Goal: Transaction & Acquisition: Book appointment/travel/reservation

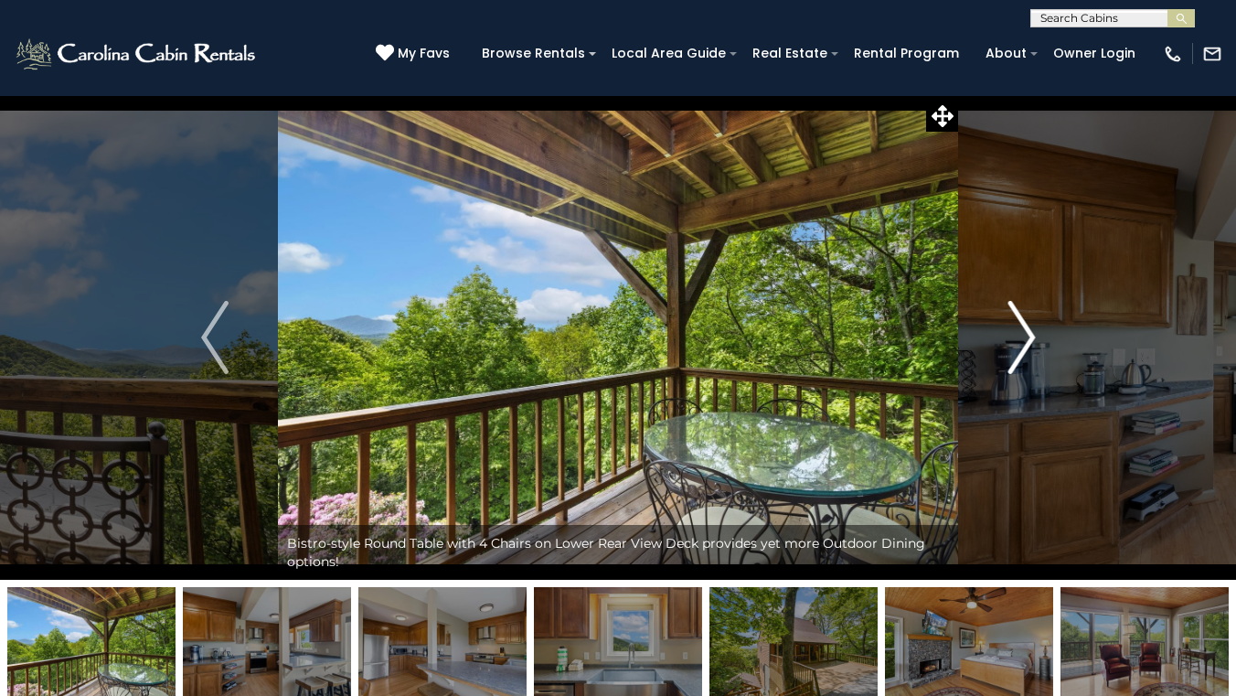
click at [1024, 347] on img "Next" at bounding box center [1021, 337] width 27 height 73
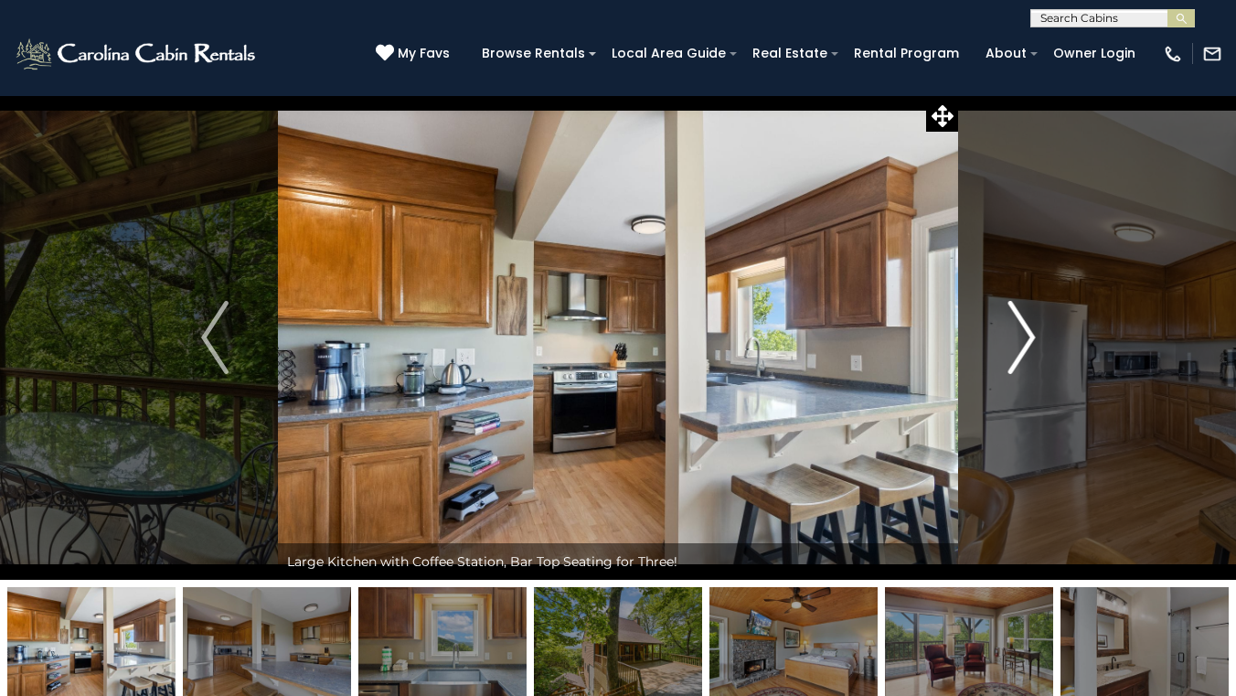
click at [1024, 347] on img "Next" at bounding box center [1021, 337] width 27 height 73
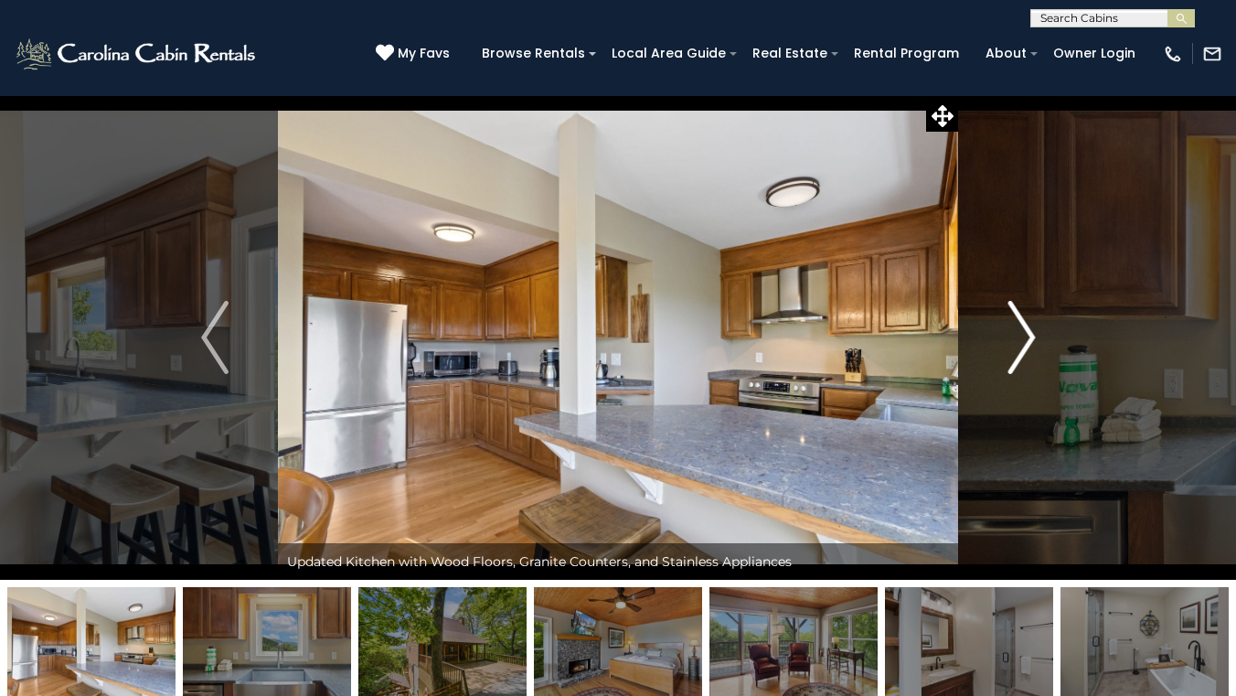
click at [1024, 347] on img "Next" at bounding box center [1021, 337] width 27 height 73
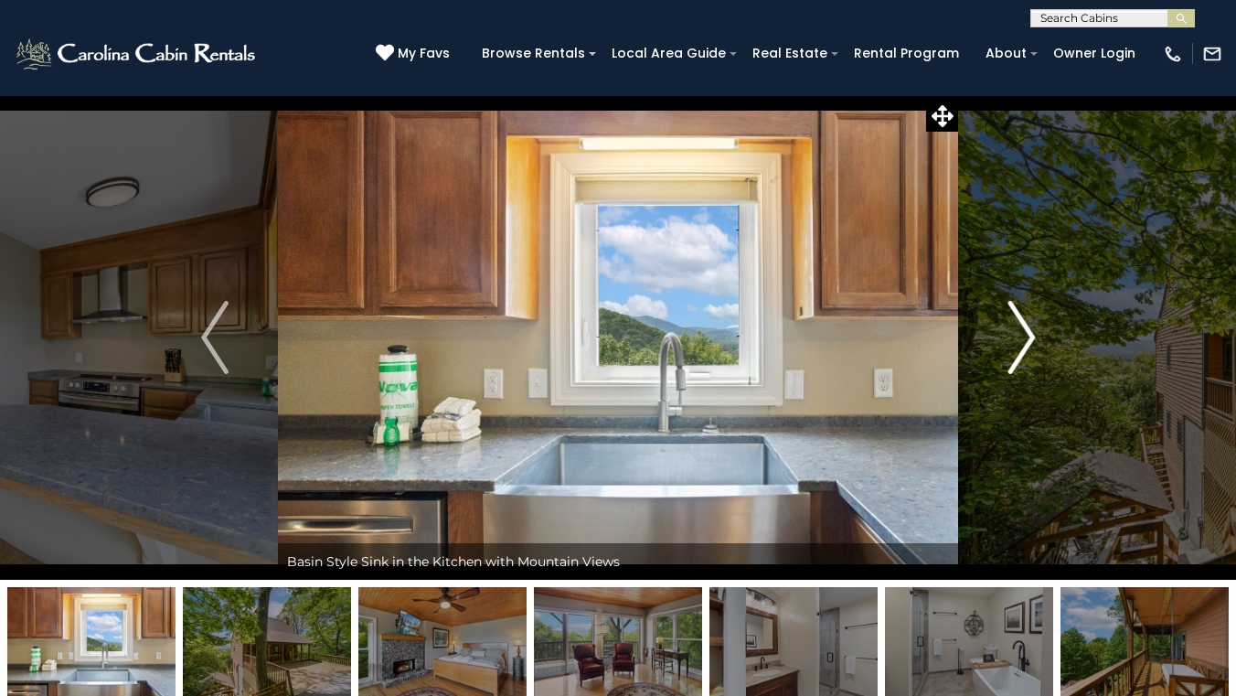
click at [1024, 347] on img "Next" at bounding box center [1021, 337] width 27 height 73
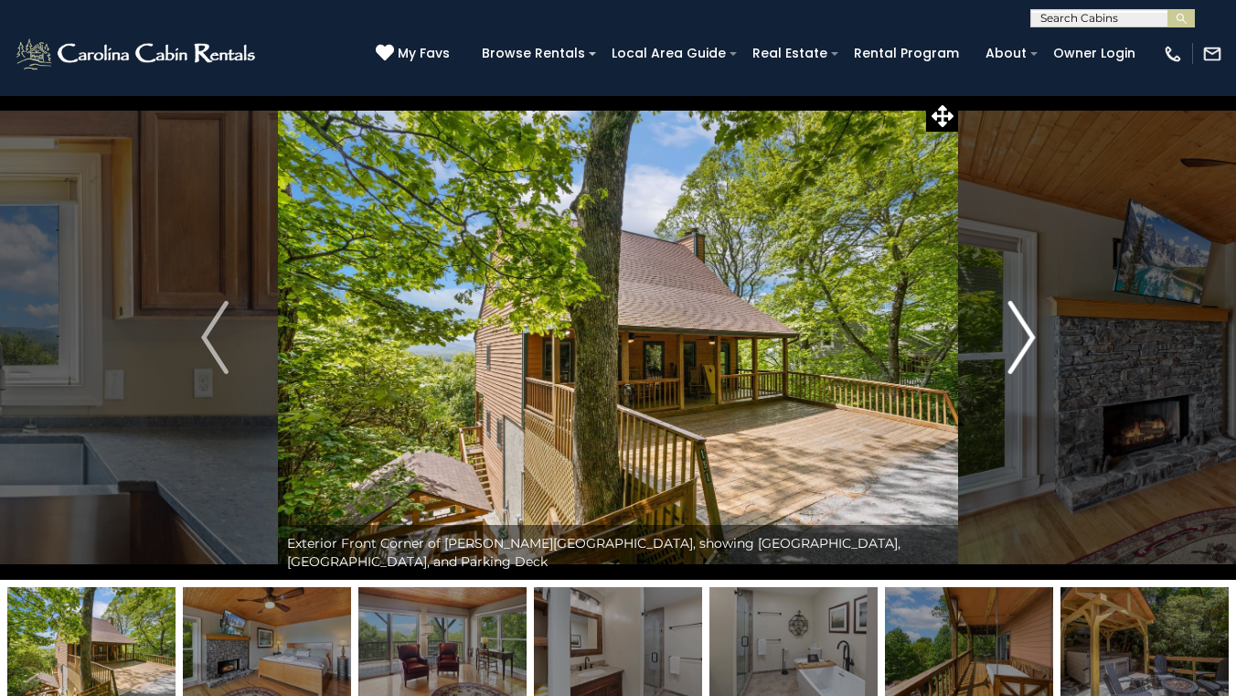
click at [1024, 347] on img "Next" at bounding box center [1021, 337] width 27 height 73
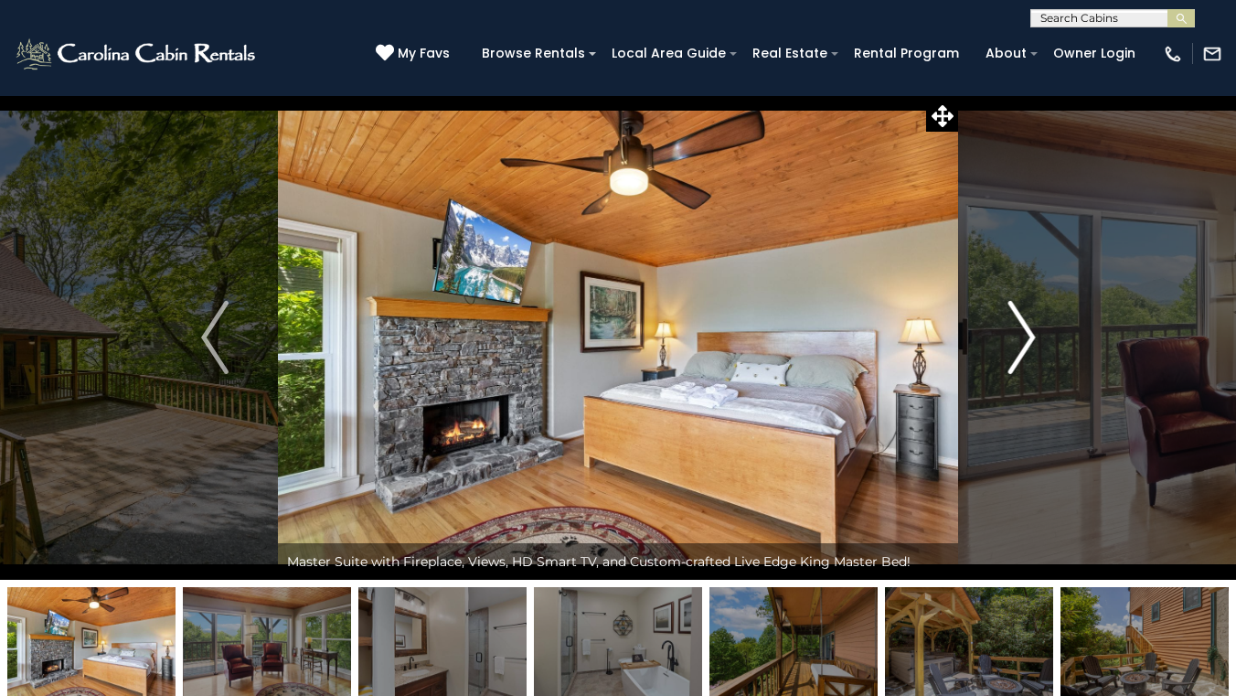
click at [1024, 347] on img "Next" at bounding box center [1021, 337] width 27 height 73
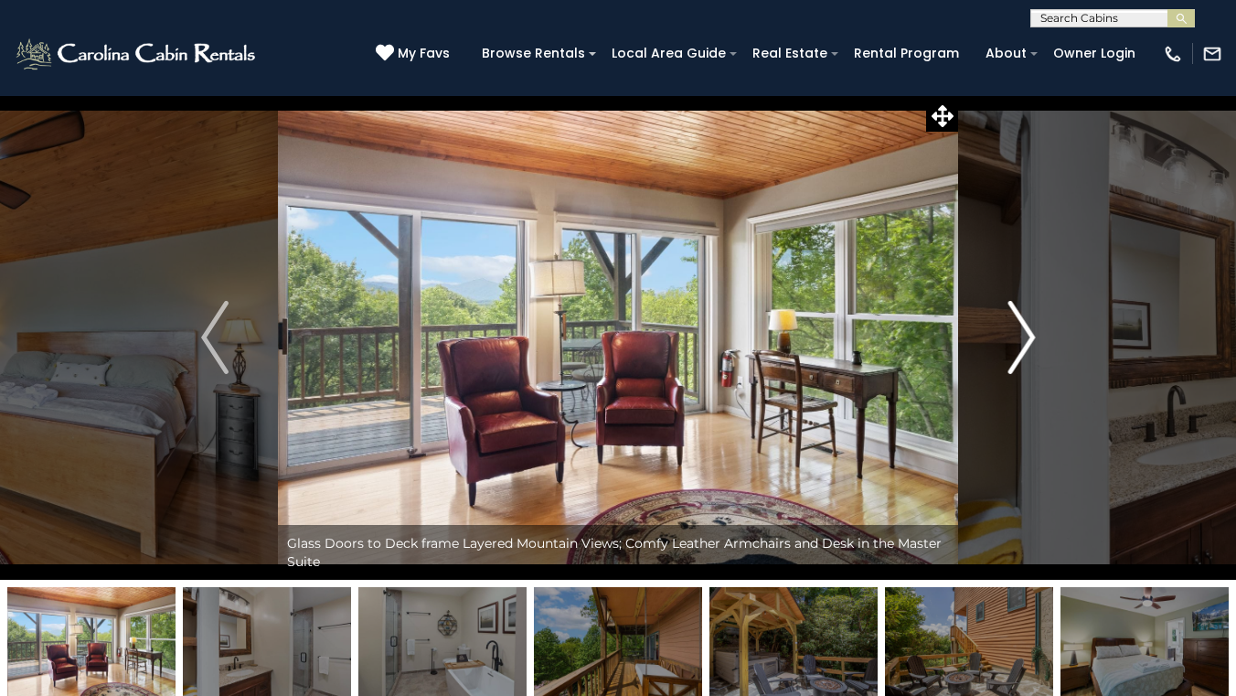
click at [1024, 347] on img "Next" at bounding box center [1021, 337] width 27 height 73
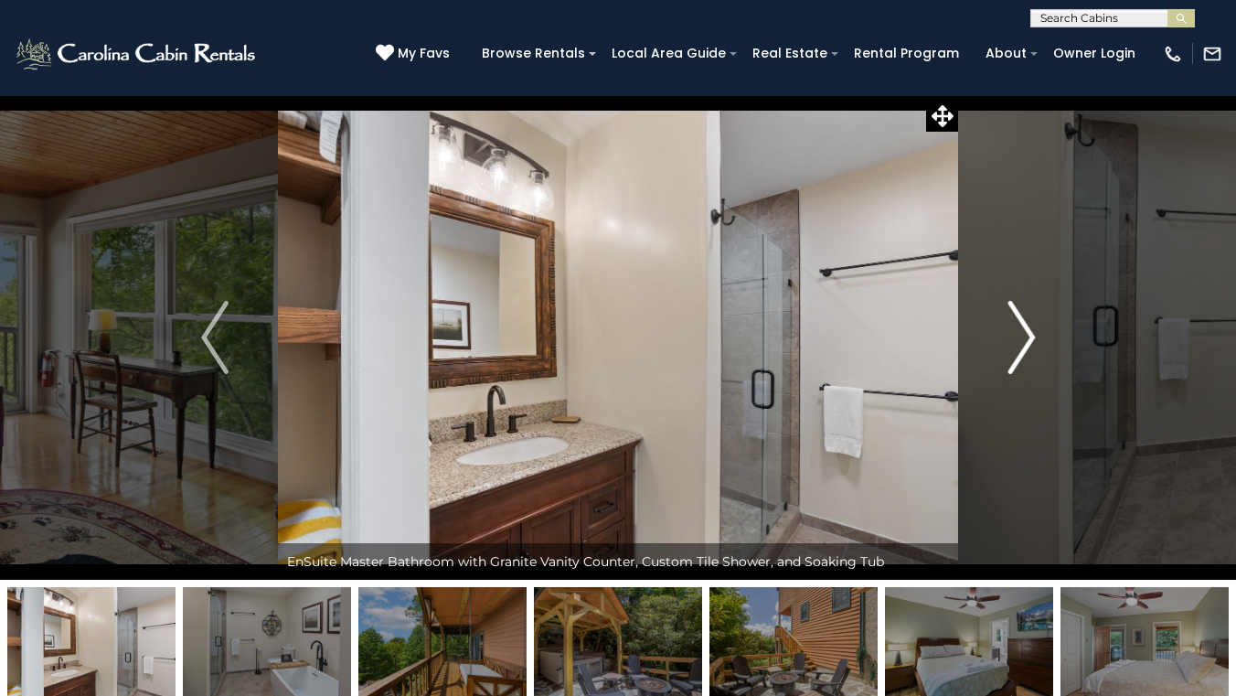
click at [1024, 347] on img "Next" at bounding box center [1021, 337] width 27 height 73
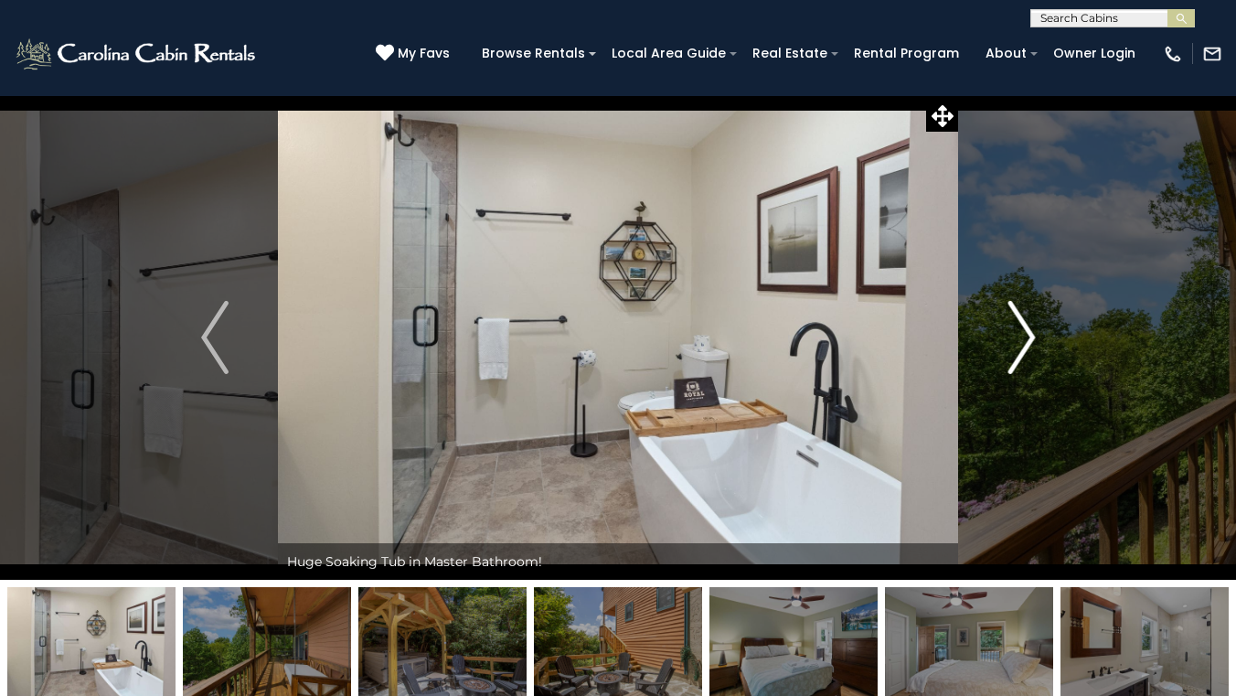
click at [1024, 347] on img "Next" at bounding box center [1021, 337] width 27 height 73
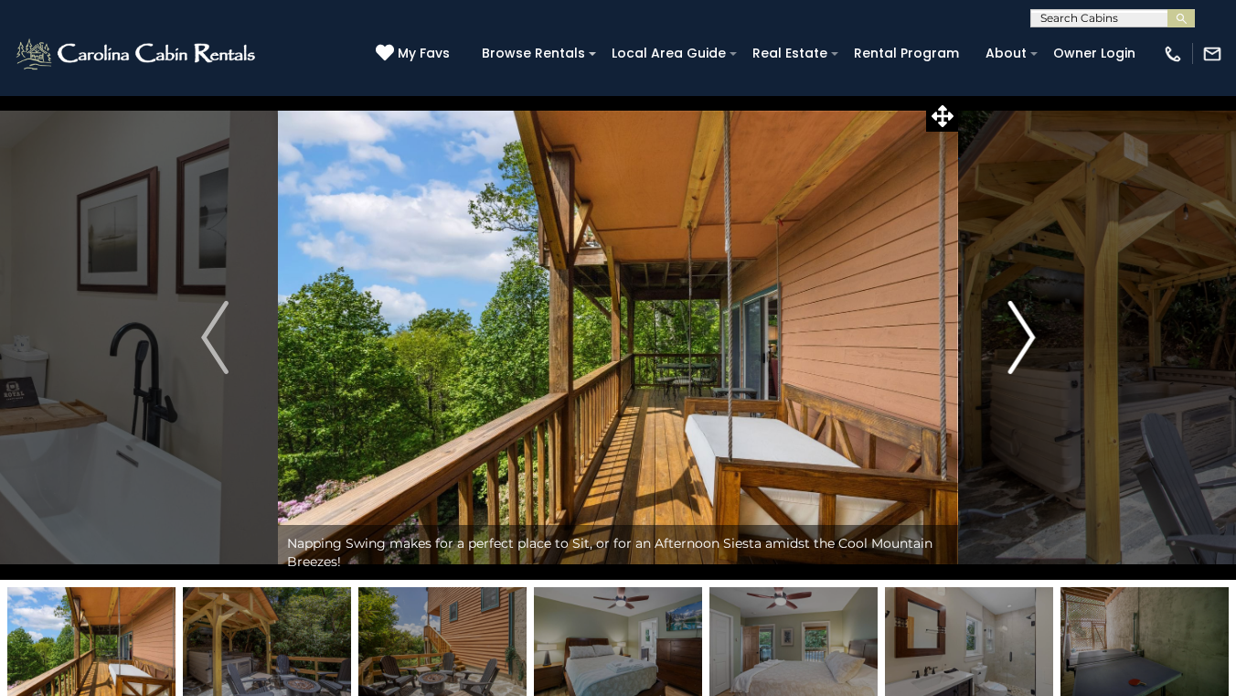
click at [1024, 347] on img "Next" at bounding box center [1021, 337] width 27 height 73
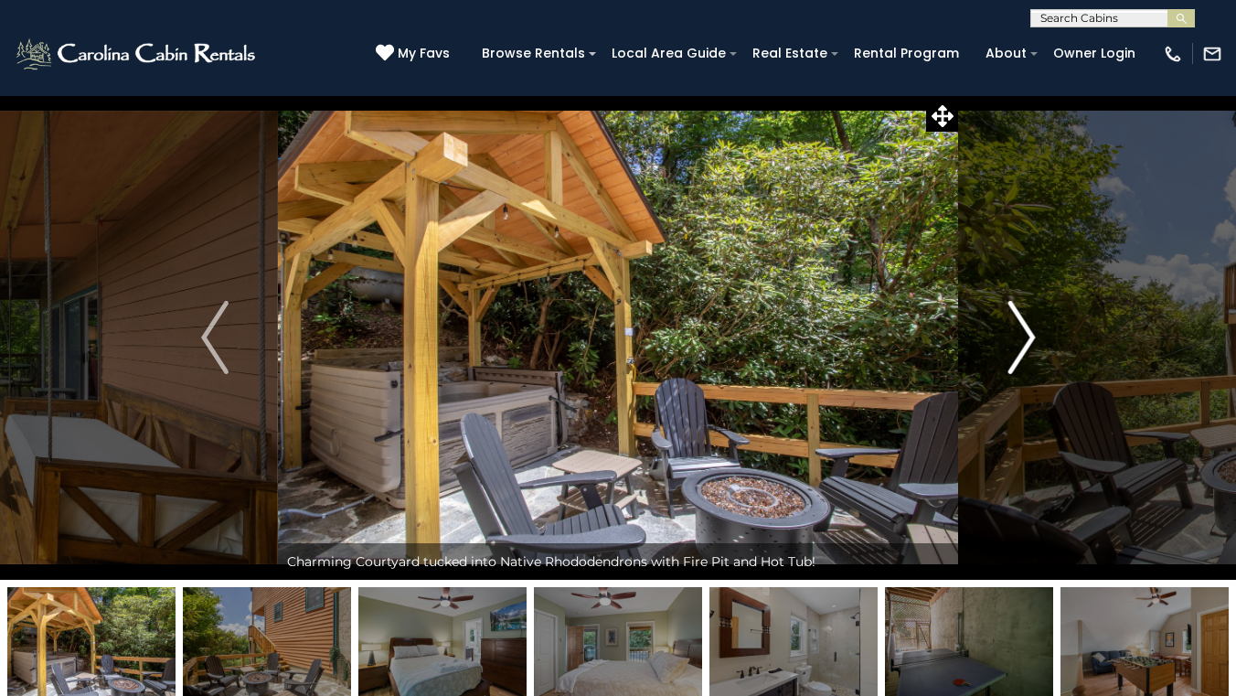
click at [1024, 347] on img "Next" at bounding box center [1021, 337] width 27 height 73
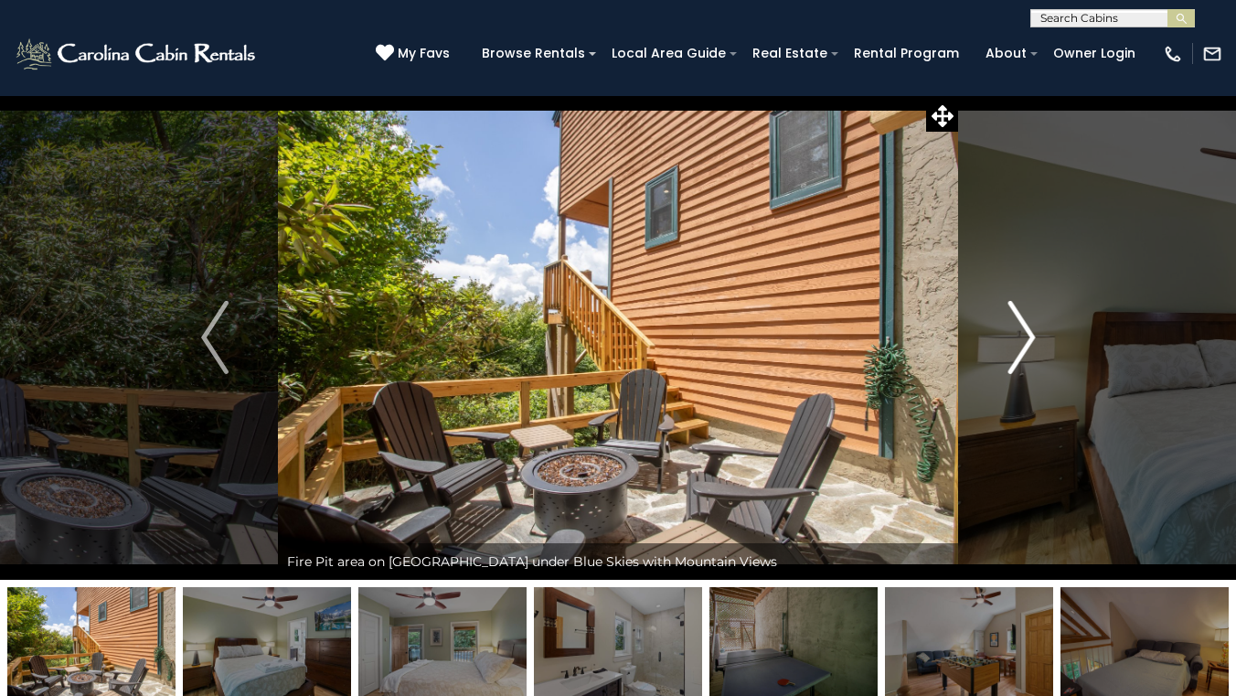
click at [1024, 347] on img "Next" at bounding box center [1021, 337] width 27 height 73
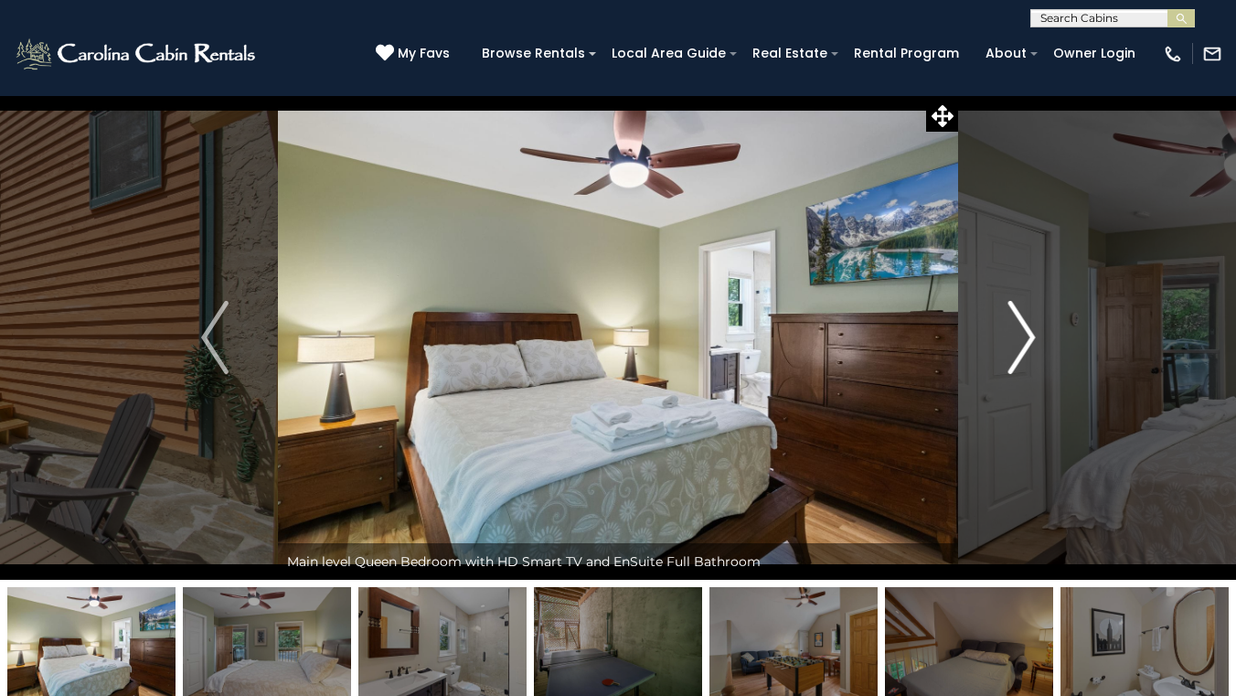
click at [1024, 347] on img "Next" at bounding box center [1021, 337] width 27 height 73
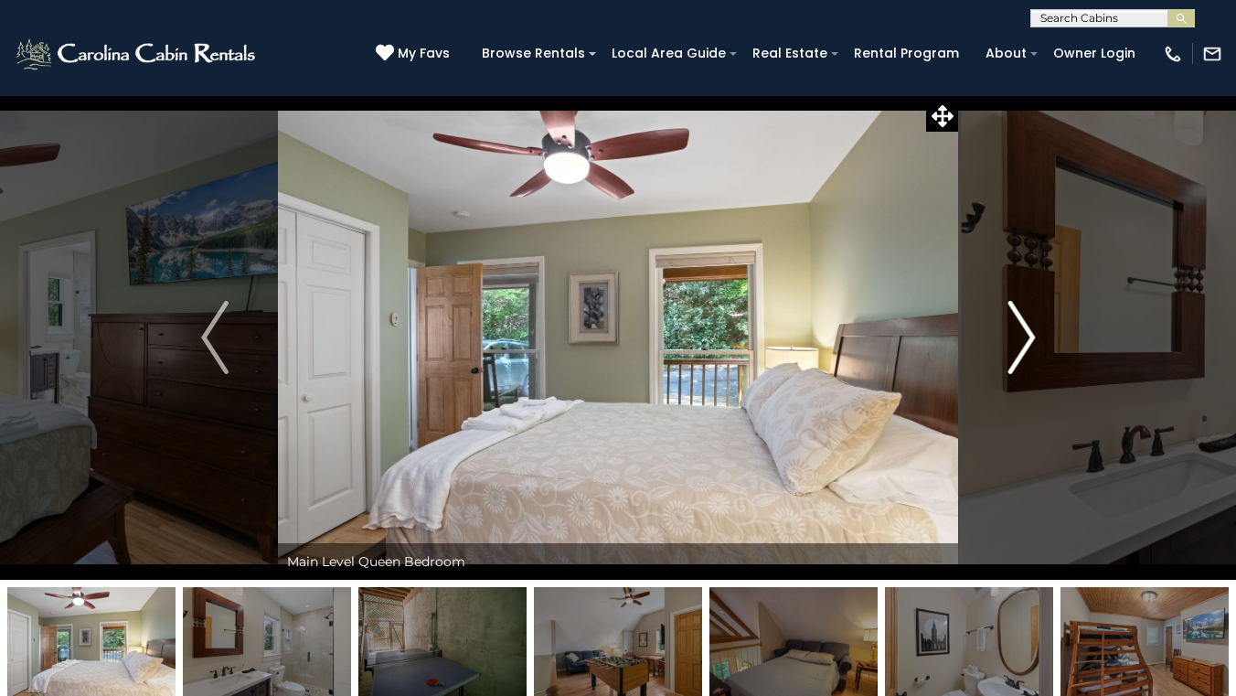
click at [1024, 347] on img "Next" at bounding box center [1021, 337] width 27 height 73
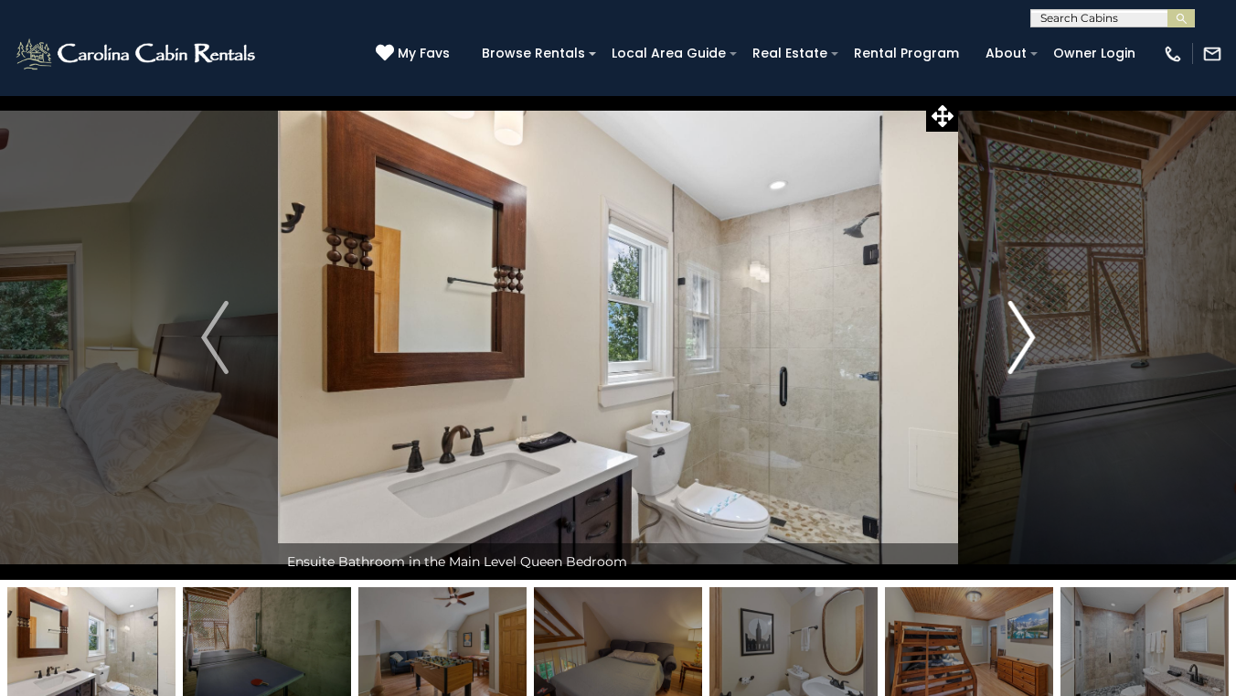
click at [1024, 347] on img "Next" at bounding box center [1021, 337] width 27 height 73
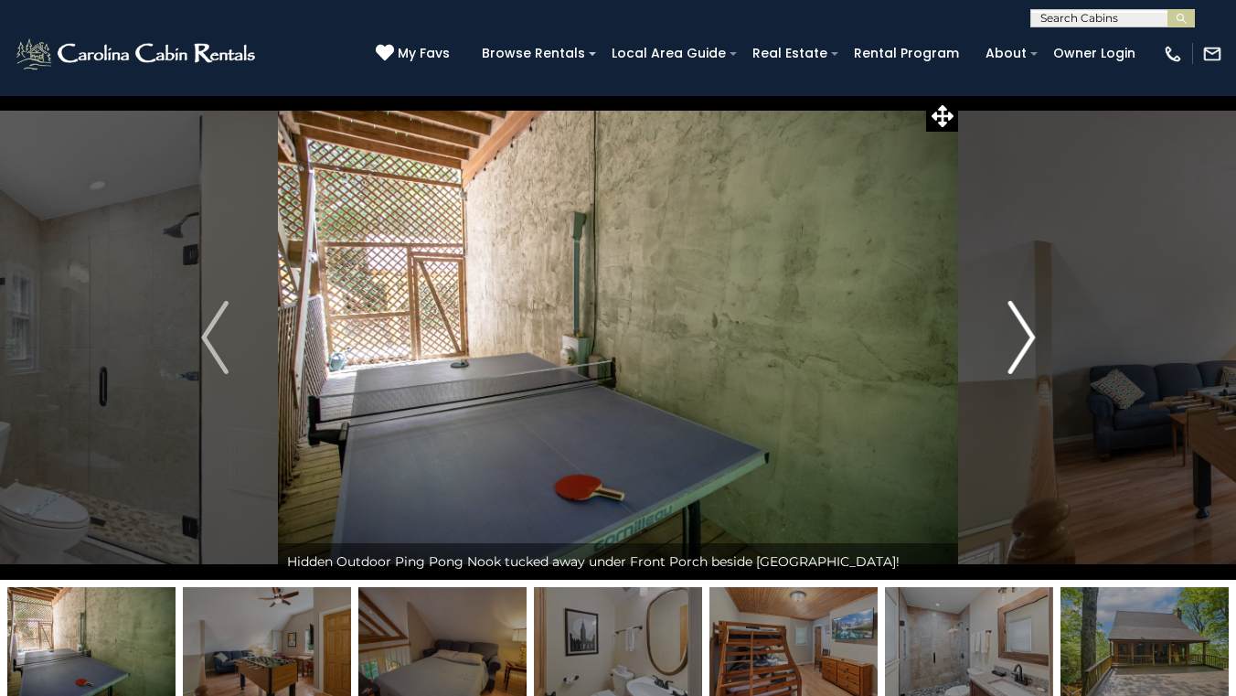
click at [1024, 347] on img "Next" at bounding box center [1021, 337] width 27 height 73
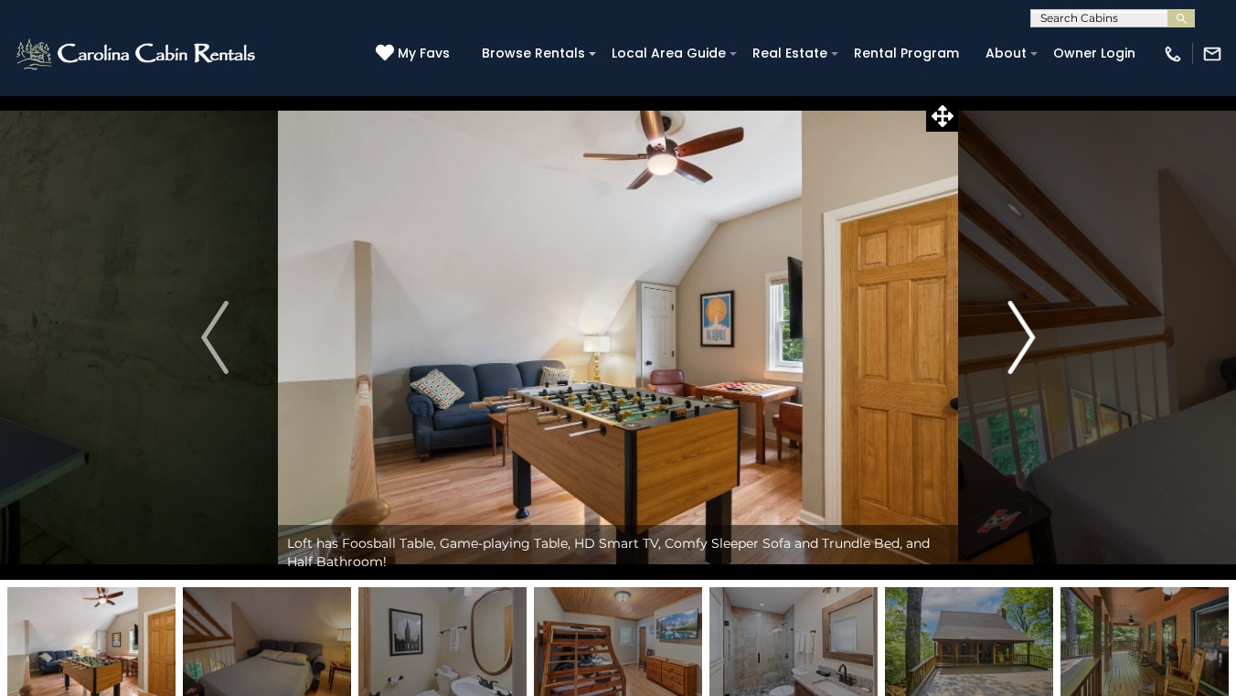
click at [1024, 347] on img "Next" at bounding box center [1021, 337] width 27 height 73
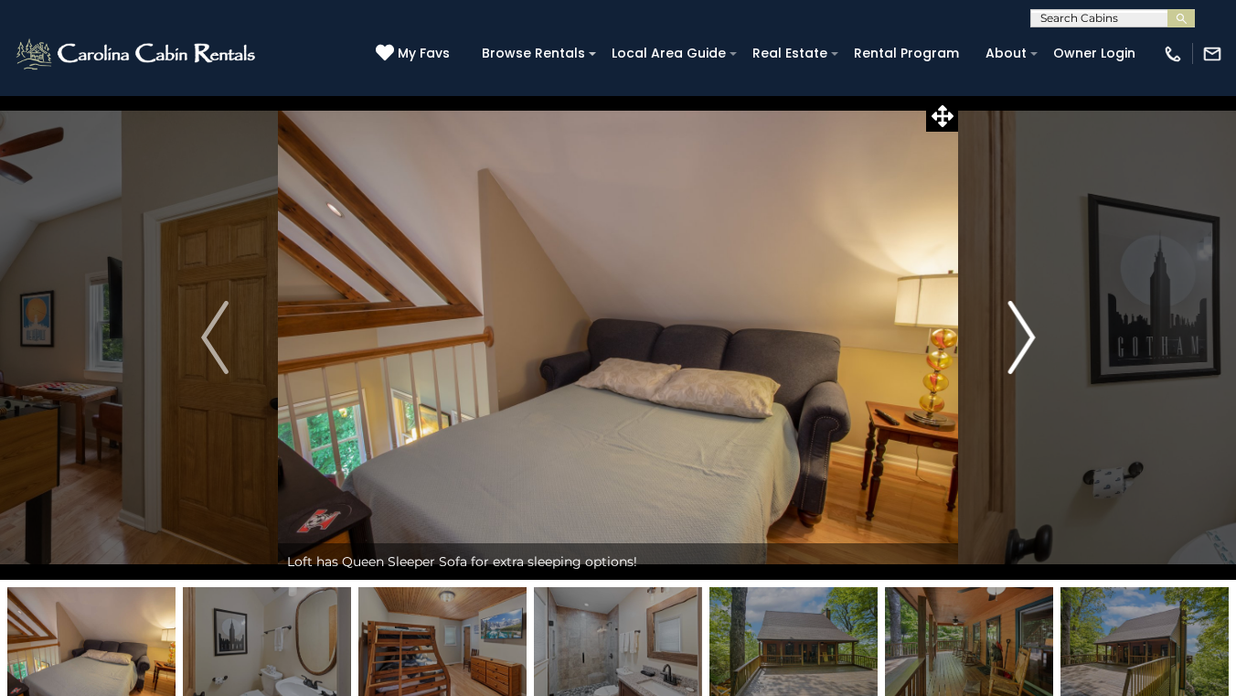
click at [1019, 351] on img "Next" at bounding box center [1021, 337] width 27 height 73
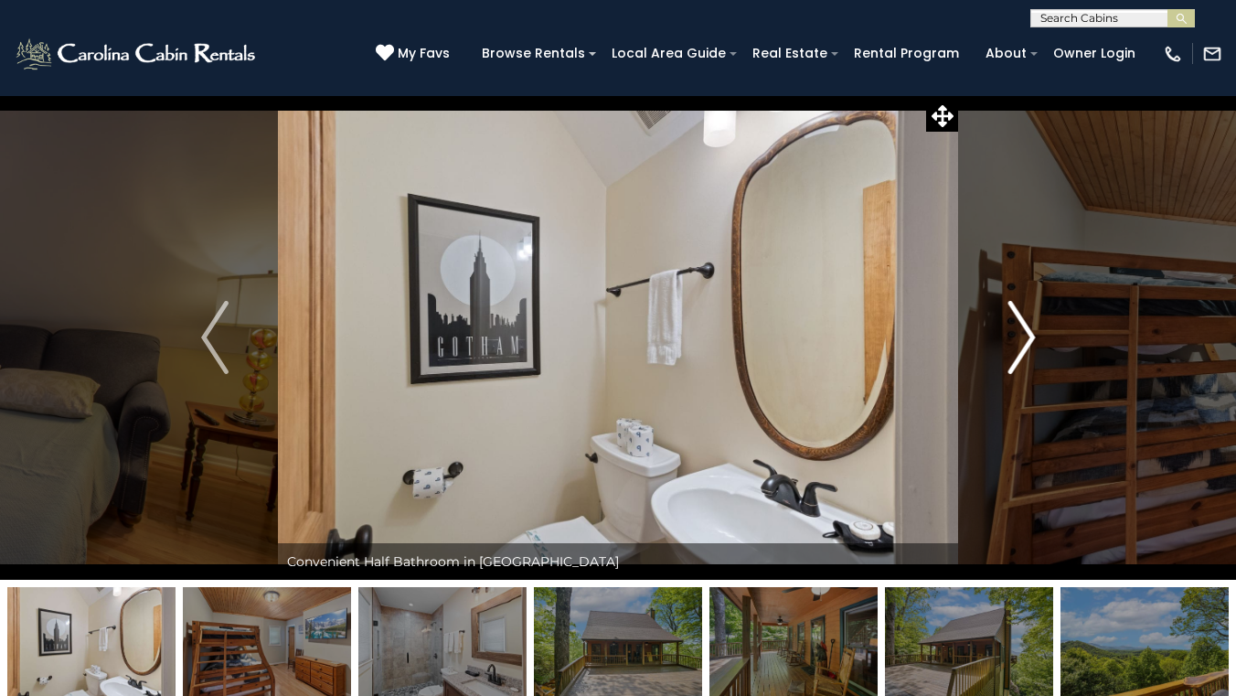
click at [1019, 351] on img "Next" at bounding box center [1021, 337] width 27 height 73
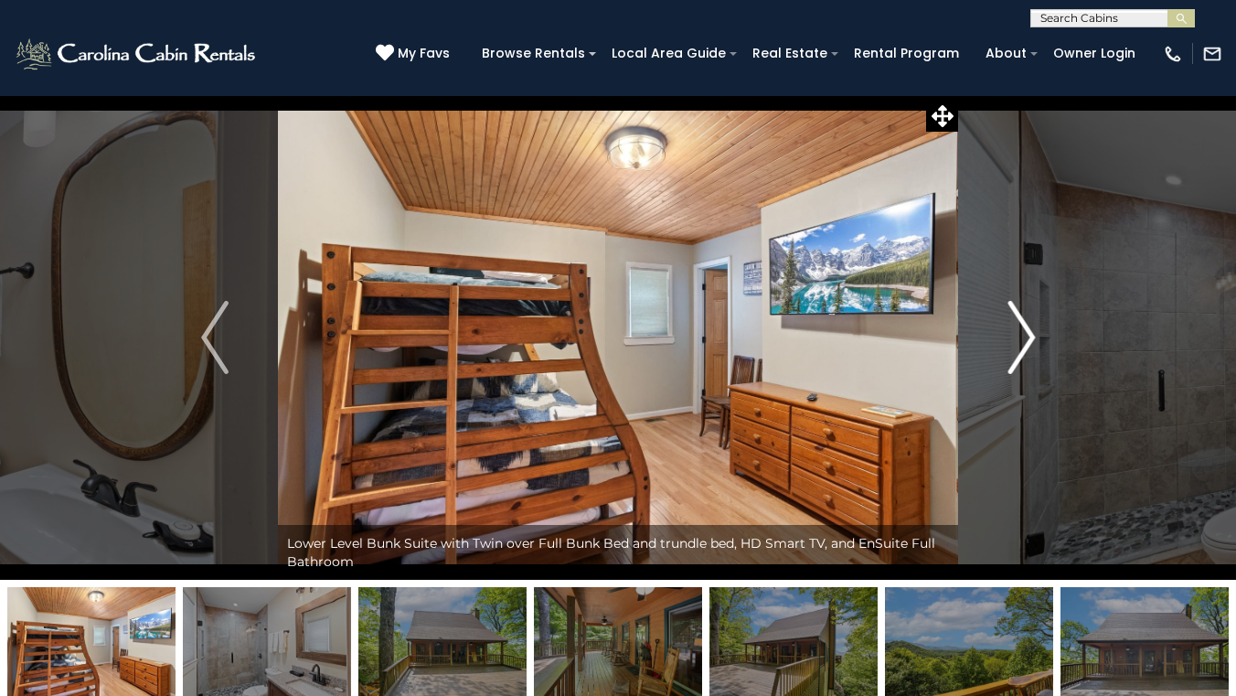
click at [1019, 351] on img "Next" at bounding box center [1021, 337] width 27 height 73
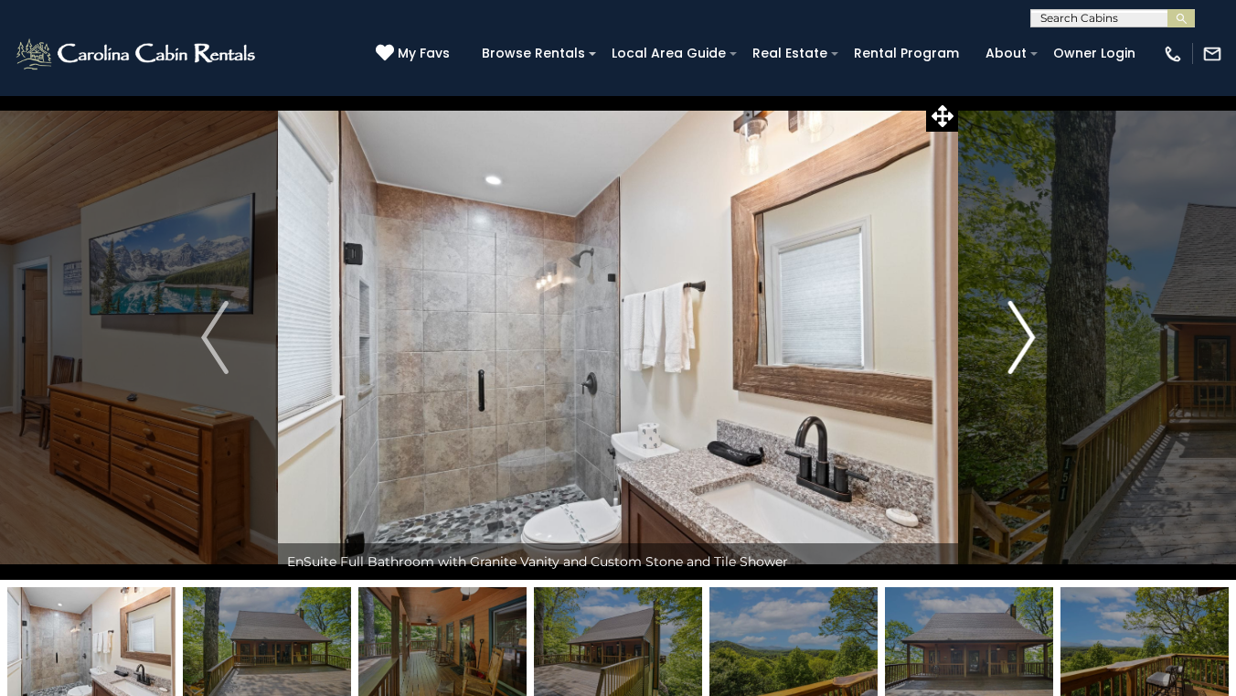
click at [1017, 353] on img "Next" at bounding box center [1021, 337] width 27 height 73
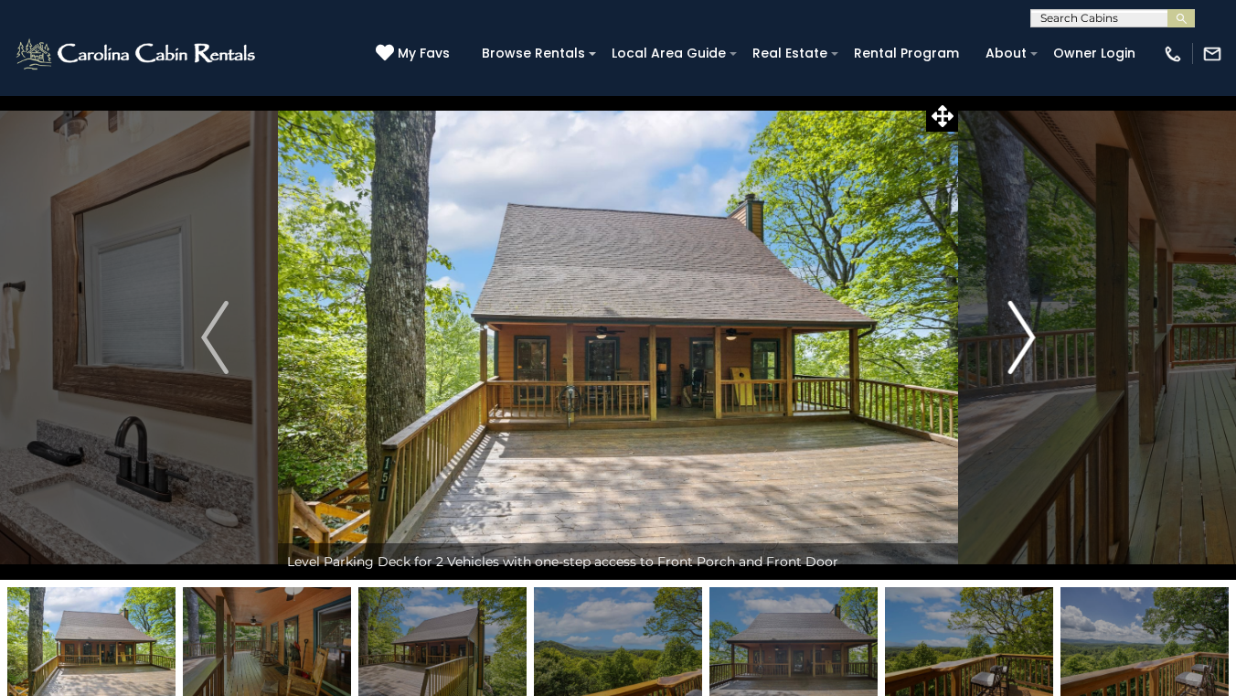
click at [1017, 353] on img "Next" at bounding box center [1021, 337] width 27 height 73
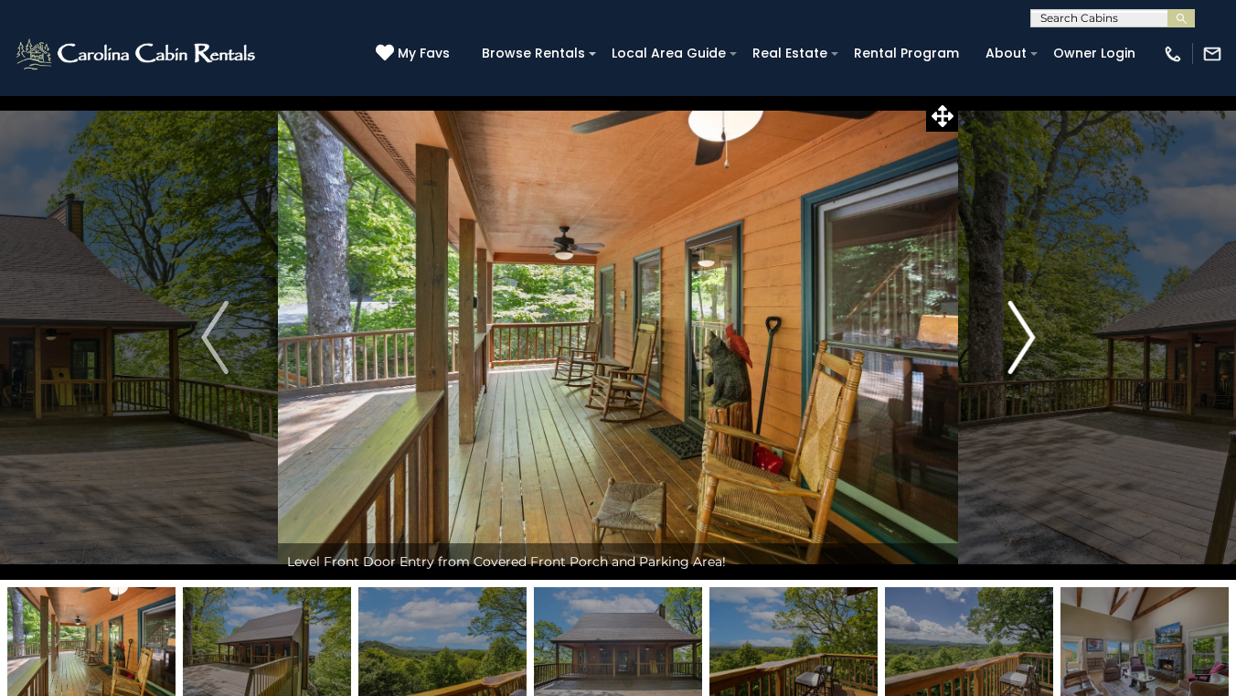
click at [1013, 357] on img "Next" at bounding box center [1021, 337] width 27 height 73
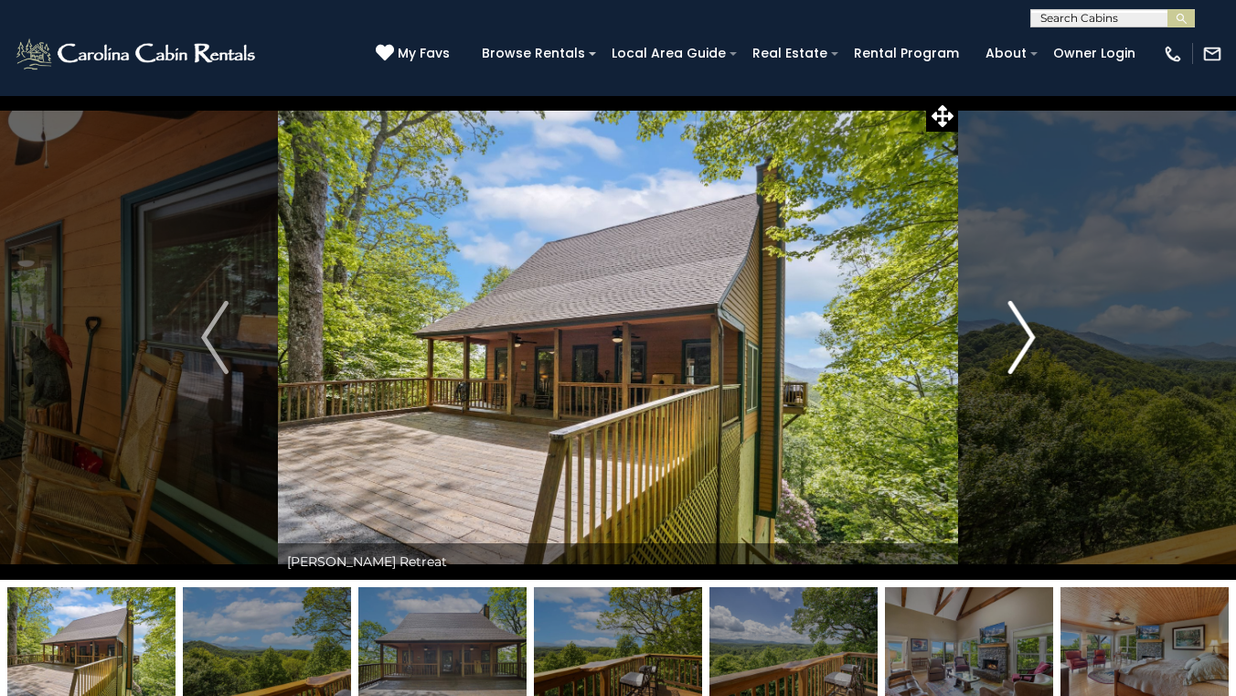
click at [1012, 358] on img "Next" at bounding box center [1021, 337] width 27 height 73
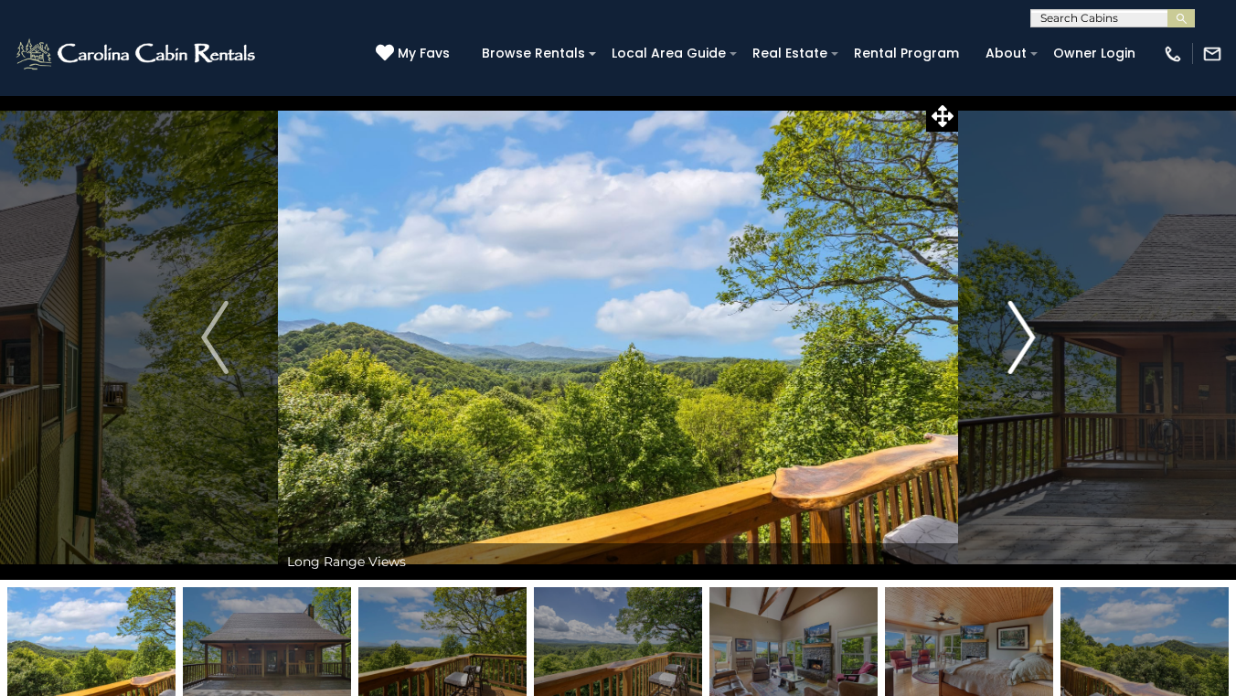
click at [1012, 358] on img "Next" at bounding box center [1021, 337] width 27 height 73
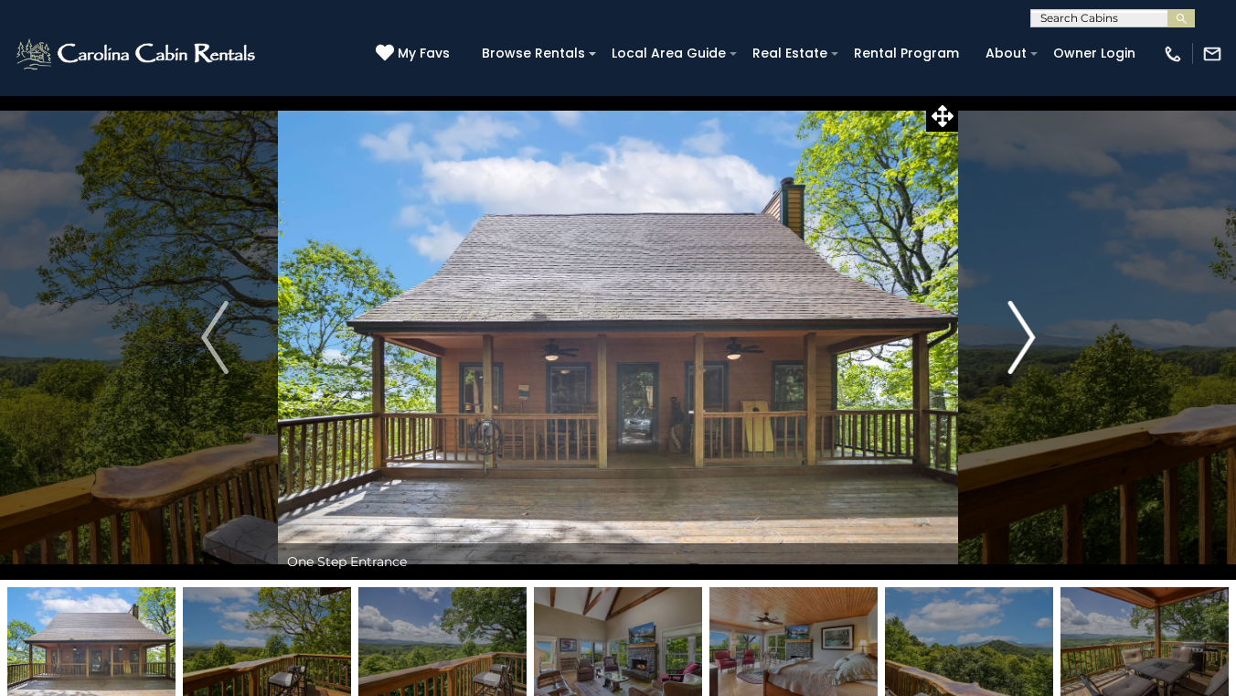
click at [1012, 358] on img "Next" at bounding box center [1021, 337] width 27 height 73
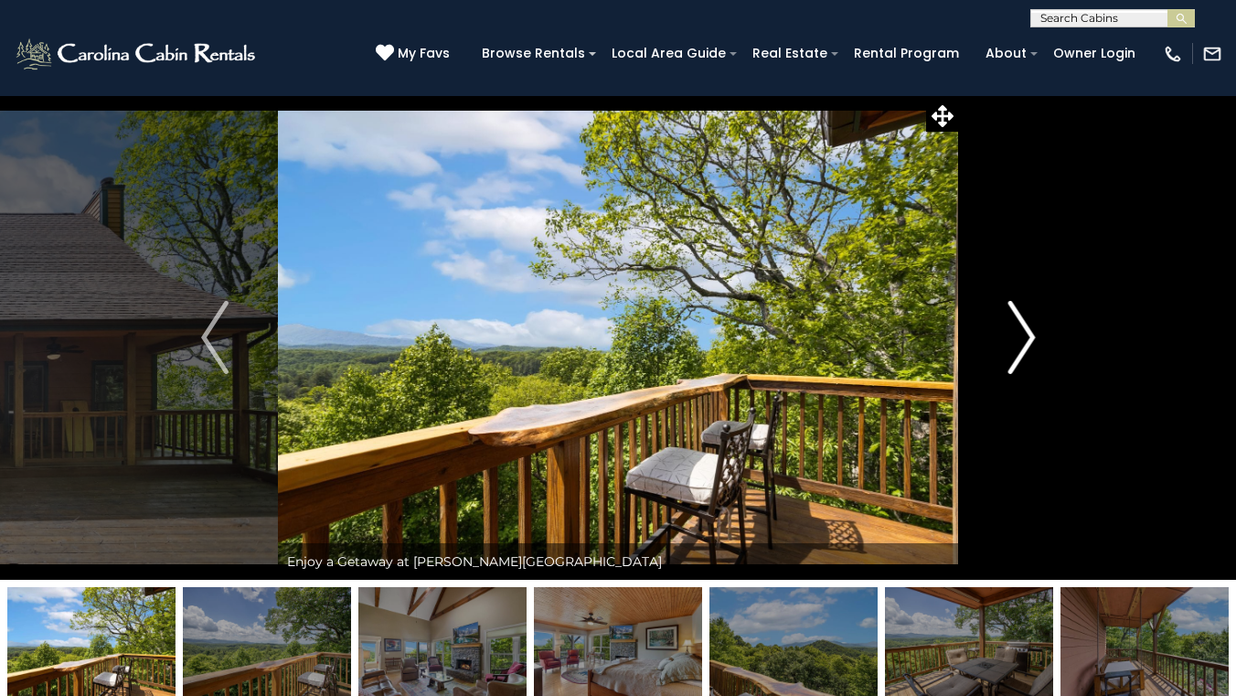
click at [1012, 358] on img "Next" at bounding box center [1021, 337] width 27 height 73
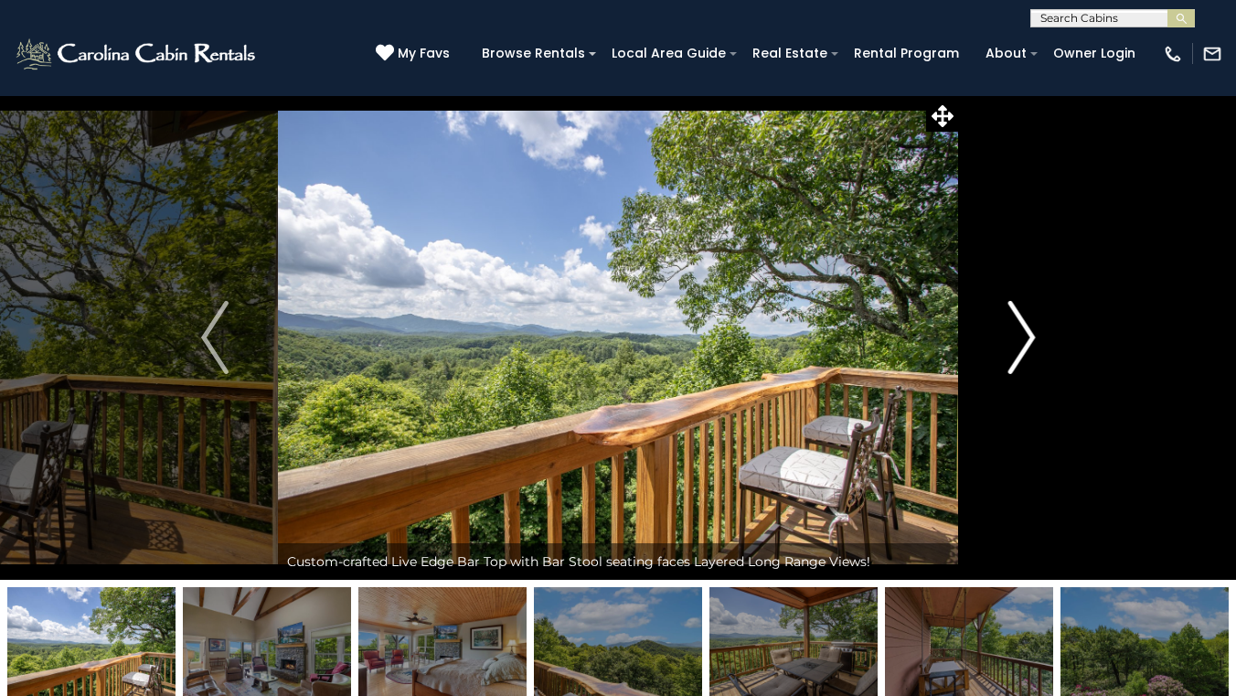
click at [1012, 358] on img "Next" at bounding box center [1021, 337] width 27 height 73
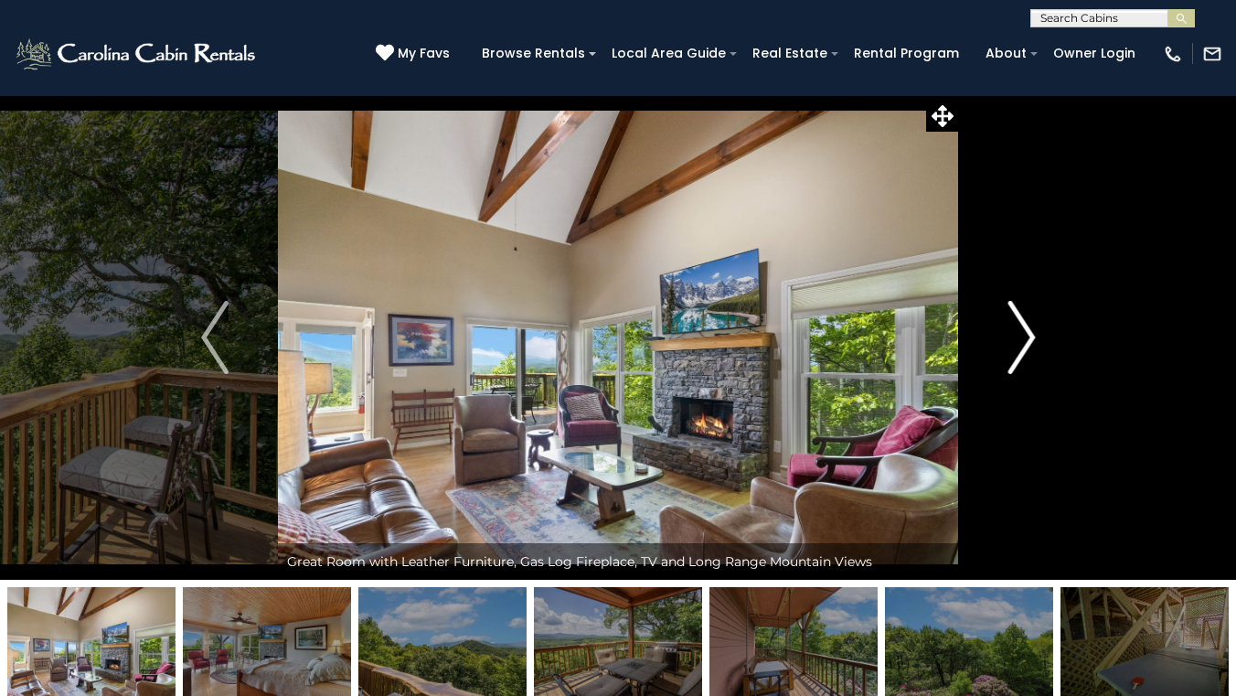
click at [1012, 358] on img "Next" at bounding box center [1021, 337] width 27 height 73
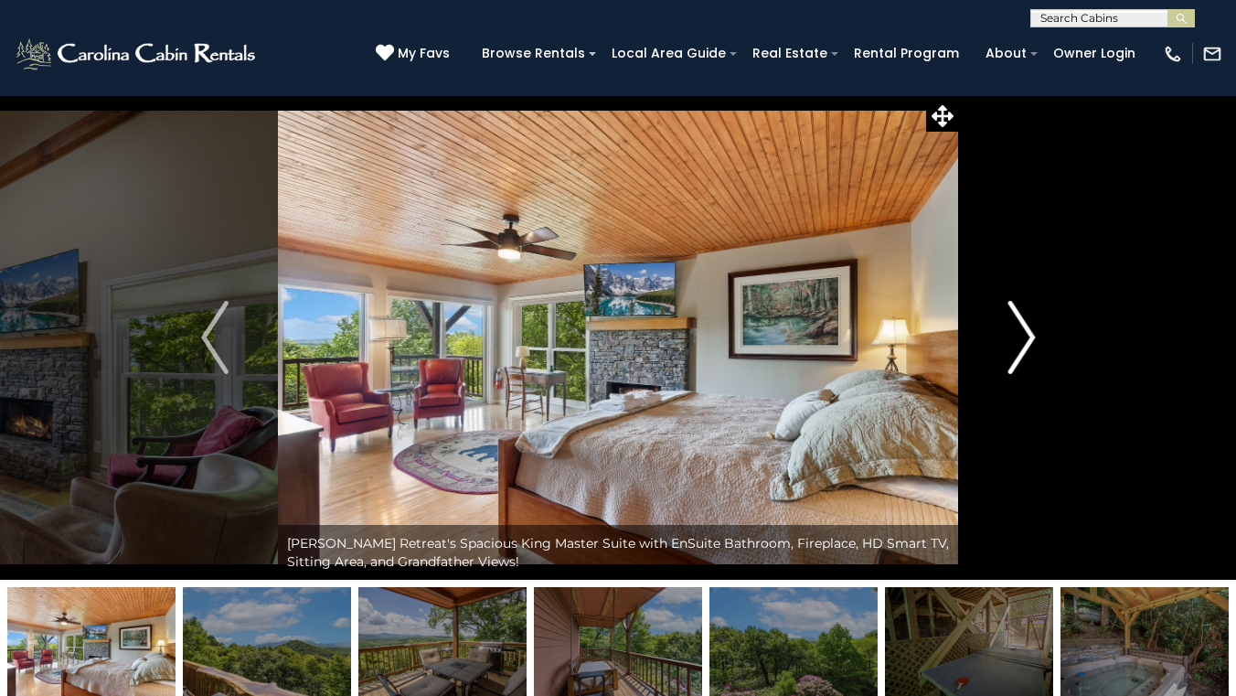
click at [1011, 358] on img "Next" at bounding box center [1021, 337] width 27 height 73
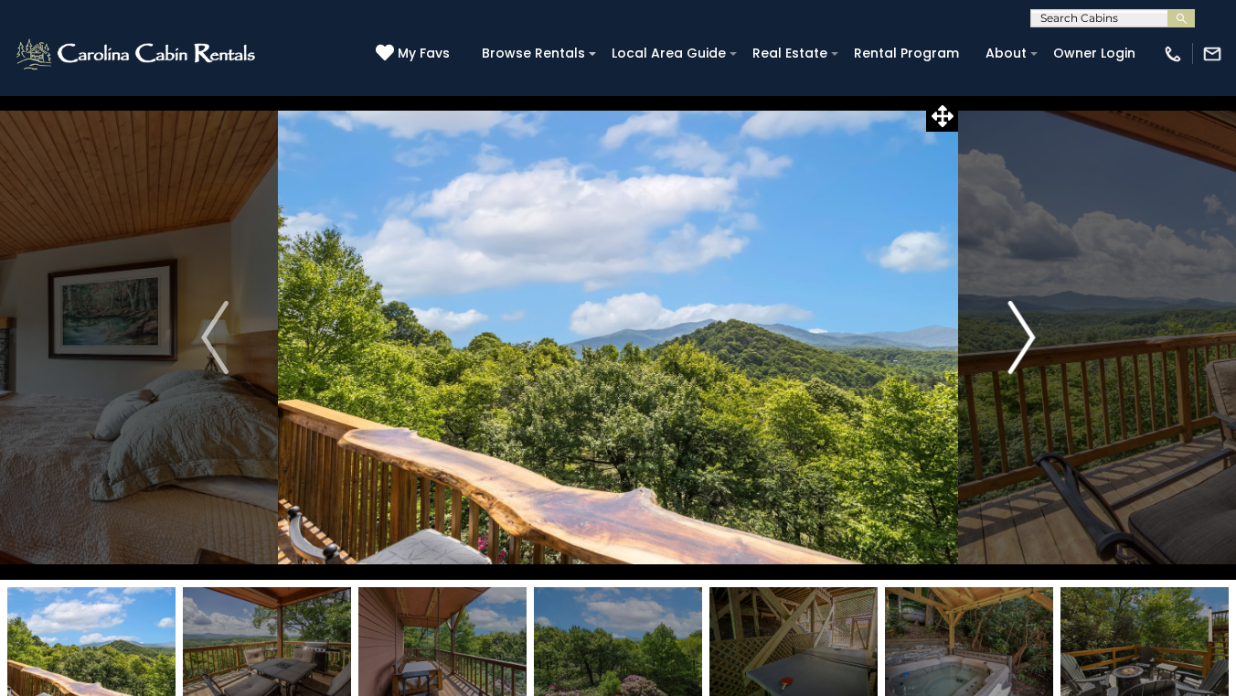
click at [1010, 358] on img "Next" at bounding box center [1021, 337] width 27 height 73
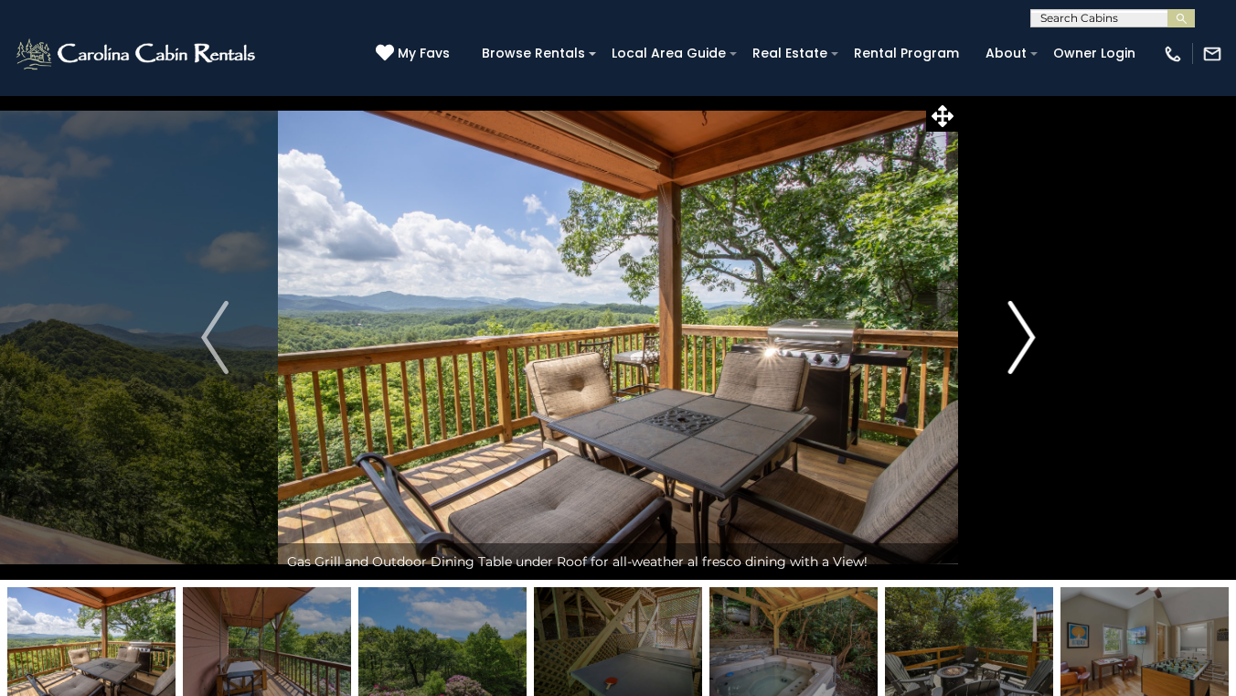
click at [1010, 358] on img "Next" at bounding box center [1021, 337] width 27 height 73
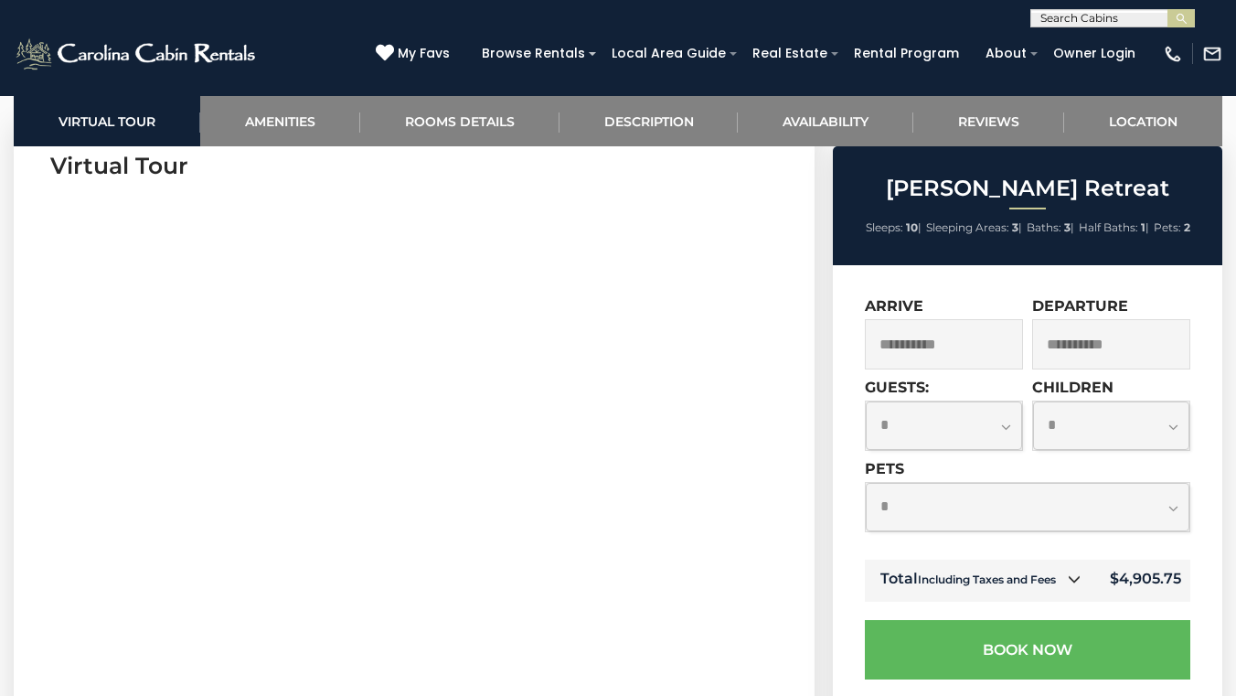
scroll to position [796, 0]
click at [920, 348] on input "**********" at bounding box center [944, 344] width 158 height 50
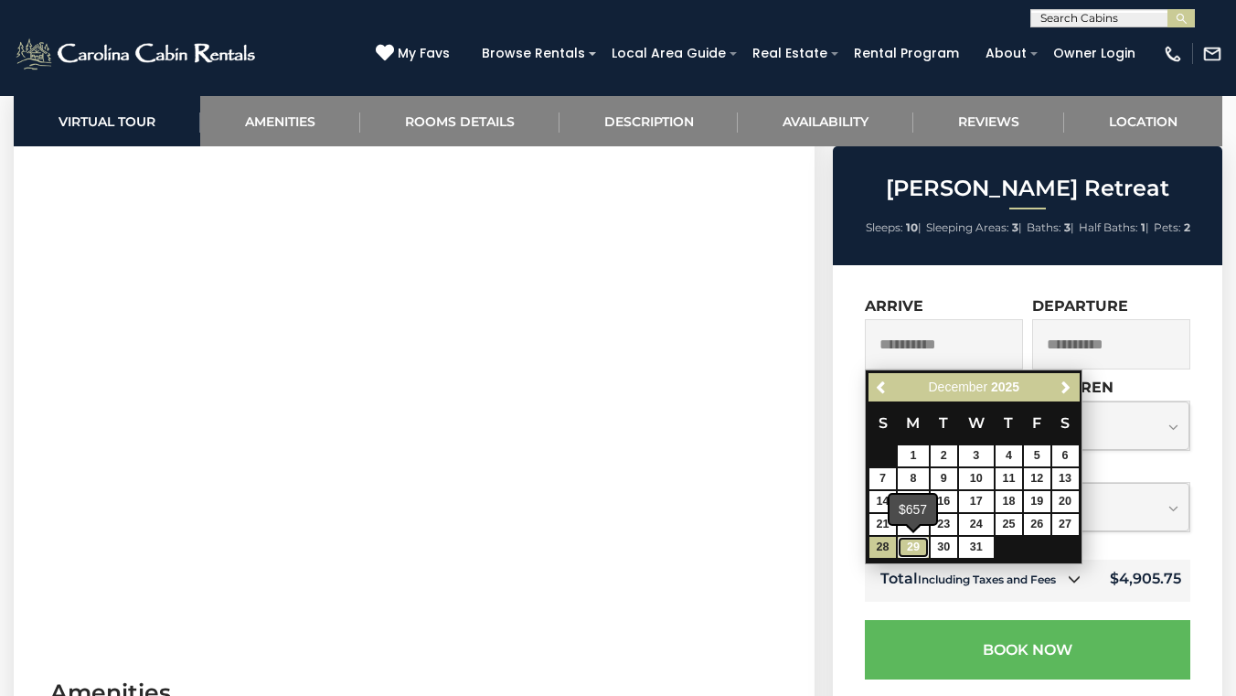
click at [909, 548] on link "29" at bounding box center [913, 547] width 31 height 21
type input "**********"
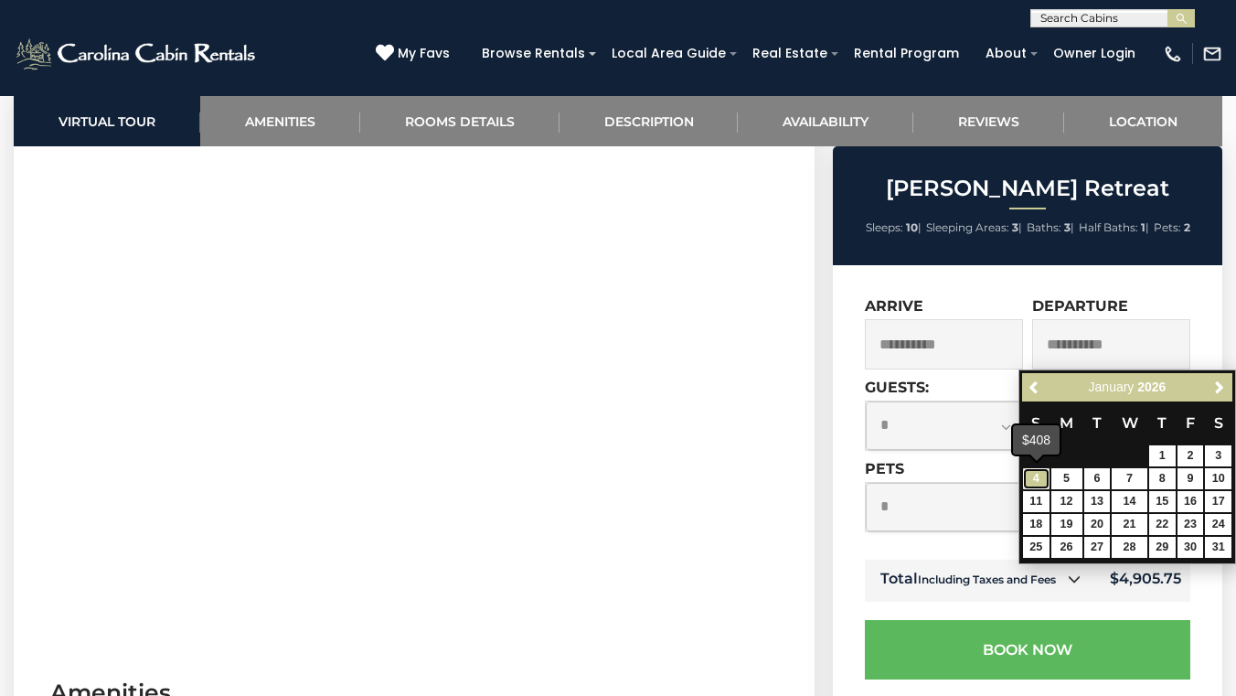
click at [1035, 485] on link "4" at bounding box center [1036, 478] width 27 height 21
type input "**********"
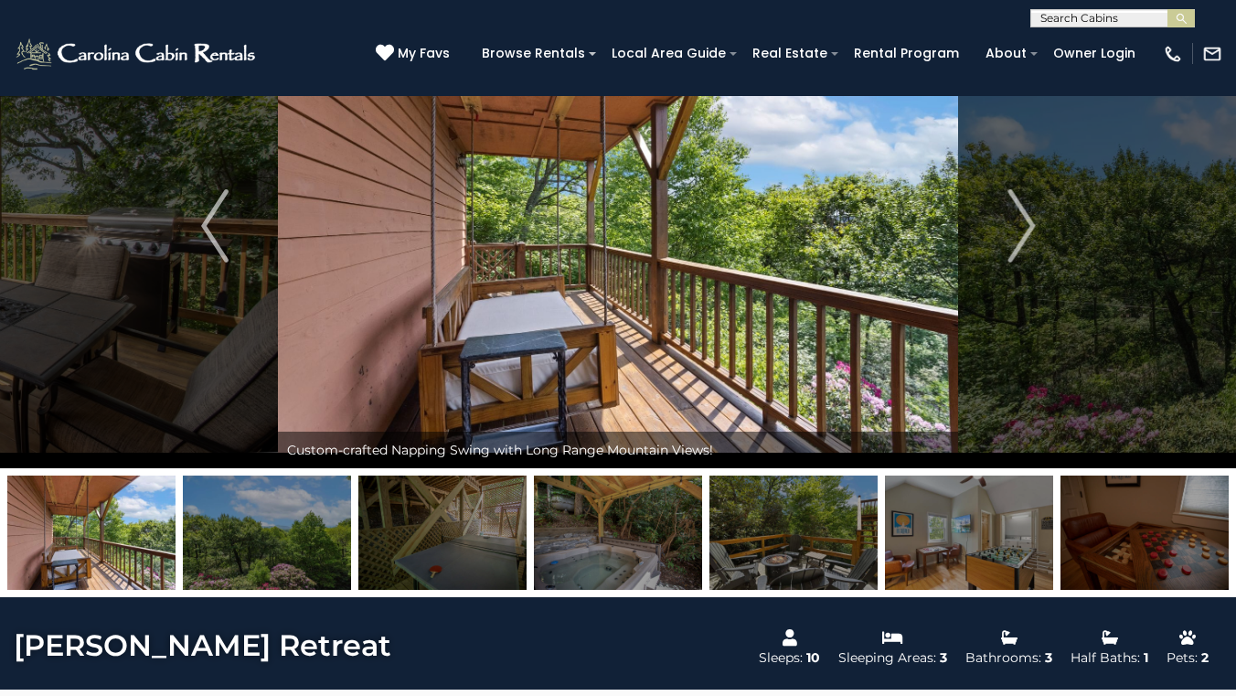
scroll to position [109, 0]
